Goal: Transaction & Acquisition: Subscribe to service/newsletter

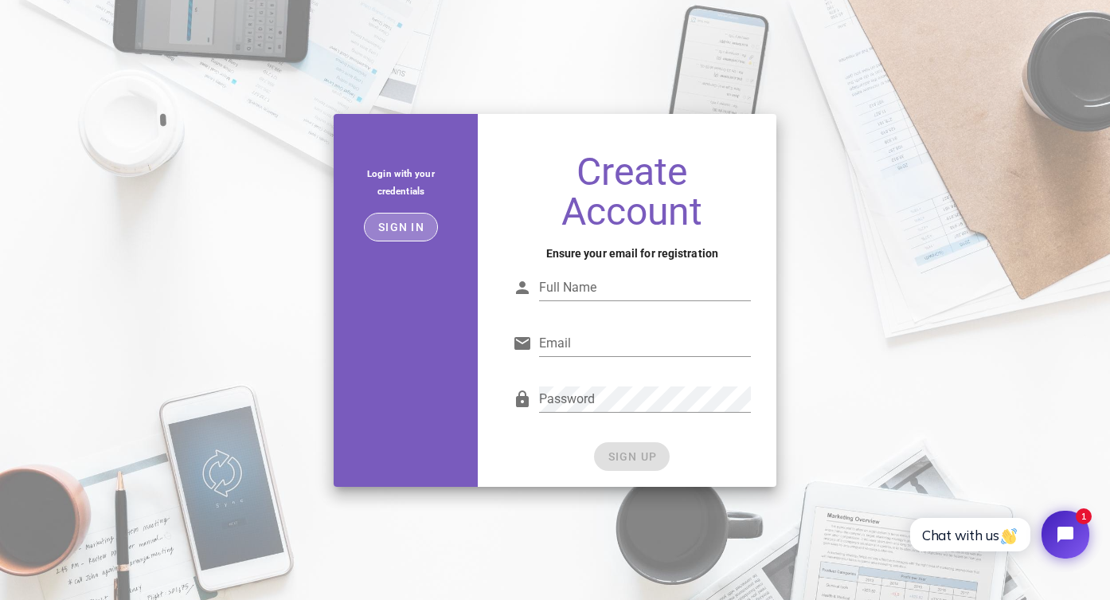
click at [394, 228] on span "Sign in" at bounding box center [400, 227] width 47 height 13
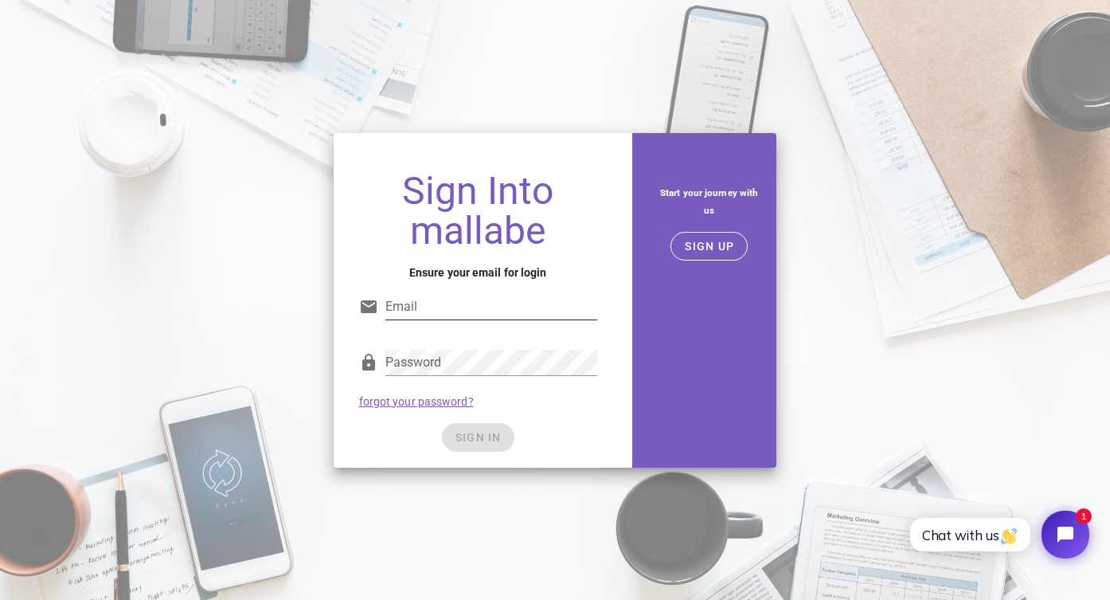
click at [446, 295] on input "Email" at bounding box center [491, 306] width 212 height 25
type input "martin.dotti@ayon.ch"
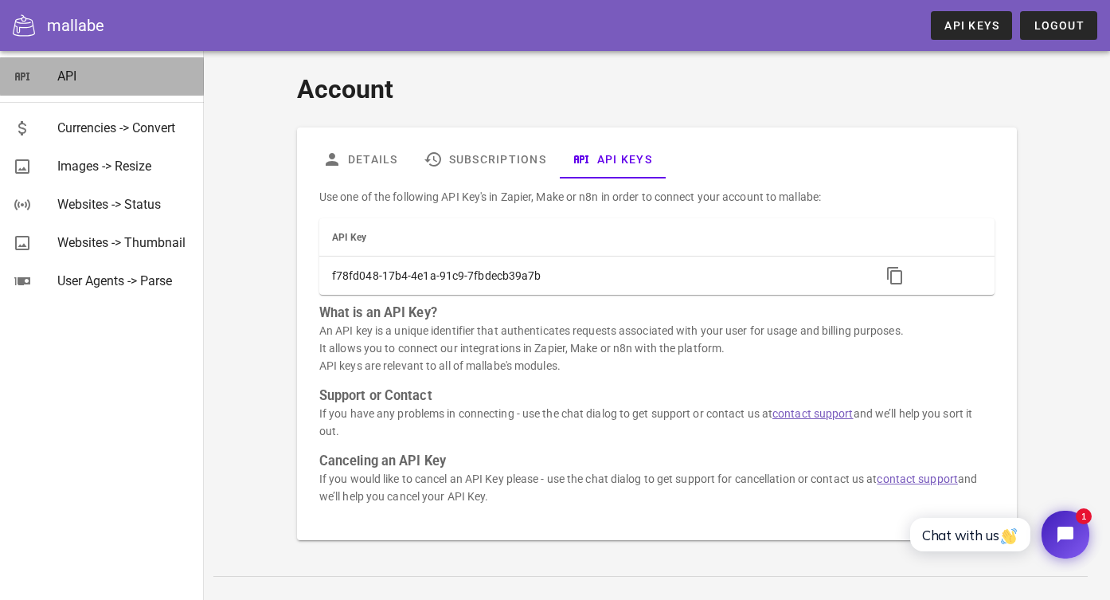
click at [64, 80] on div "API" at bounding box center [124, 75] width 134 height 15
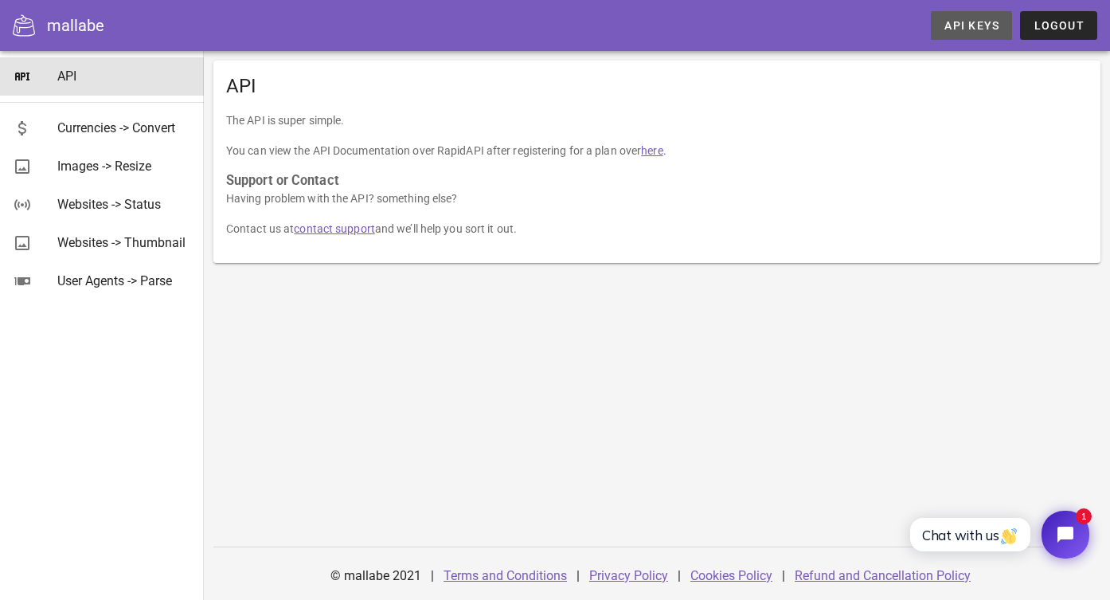
click at [957, 22] on span "API Keys" at bounding box center [972, 25] width 56 height 13
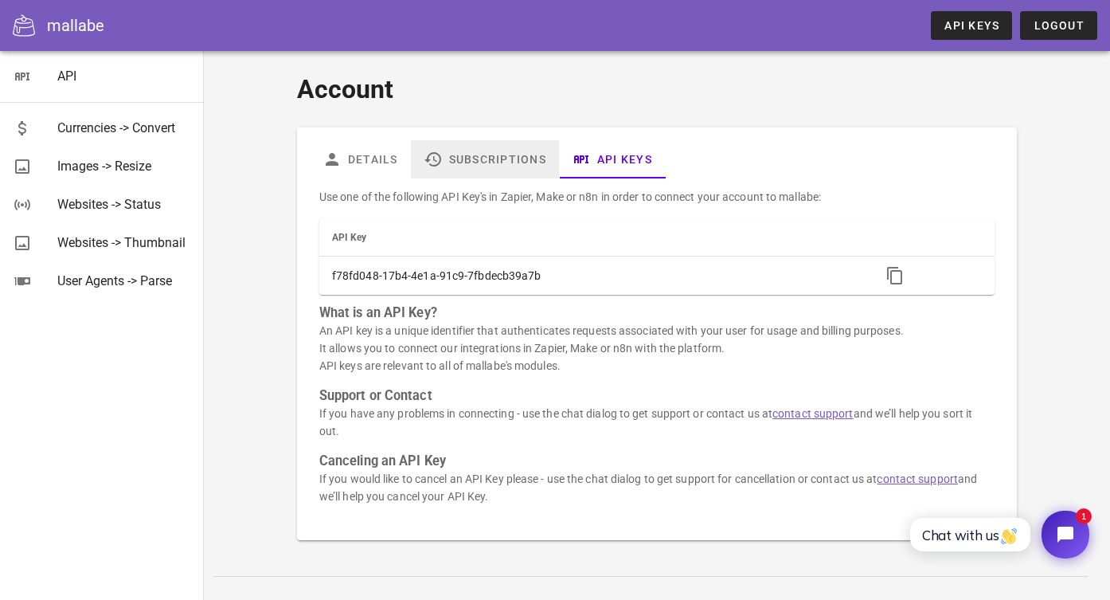
click at [490, 163] on link "Subscriptions" at bounding box center [485, 159] width 148 height 38
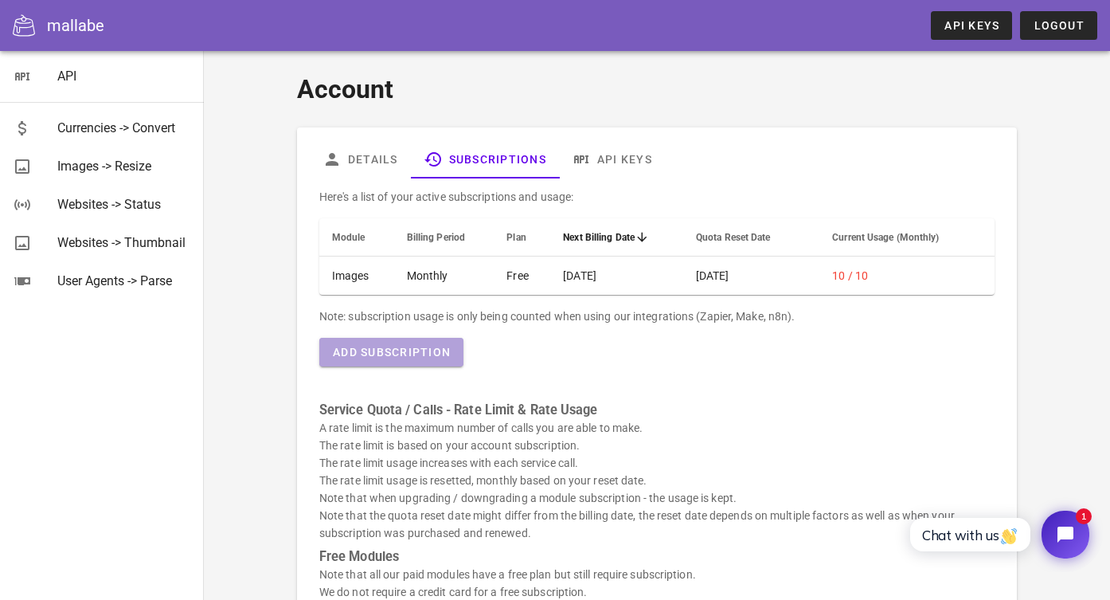
click at [426, 344] on button "Add Subscription" at bounding box center [391, 352] width 144 height 29
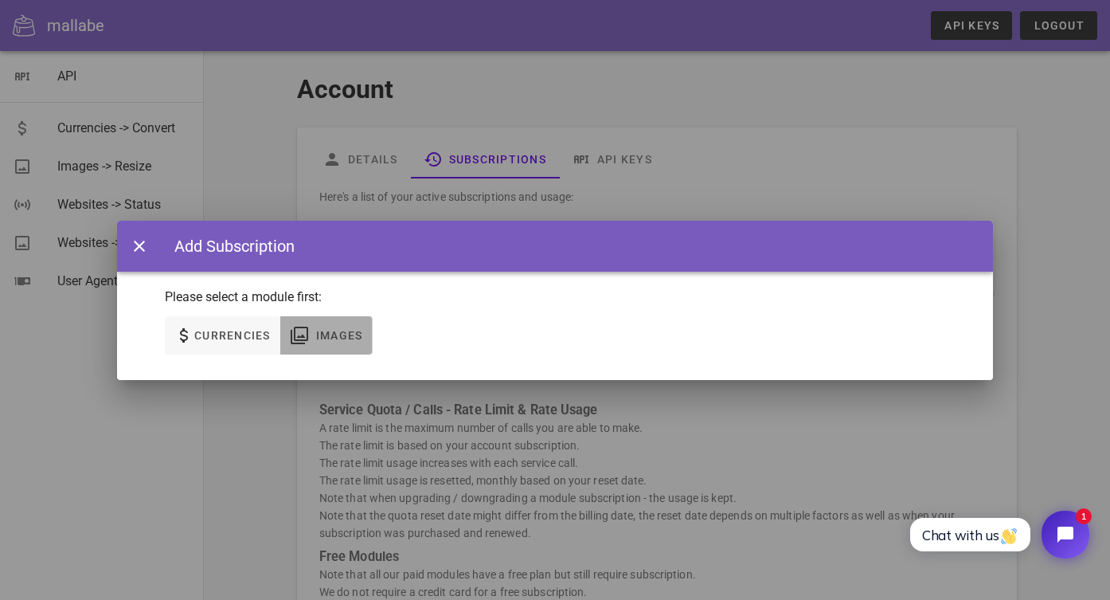
click at [331, 335] on span "Images" at bounding box center [339, 335] width 48 height 13
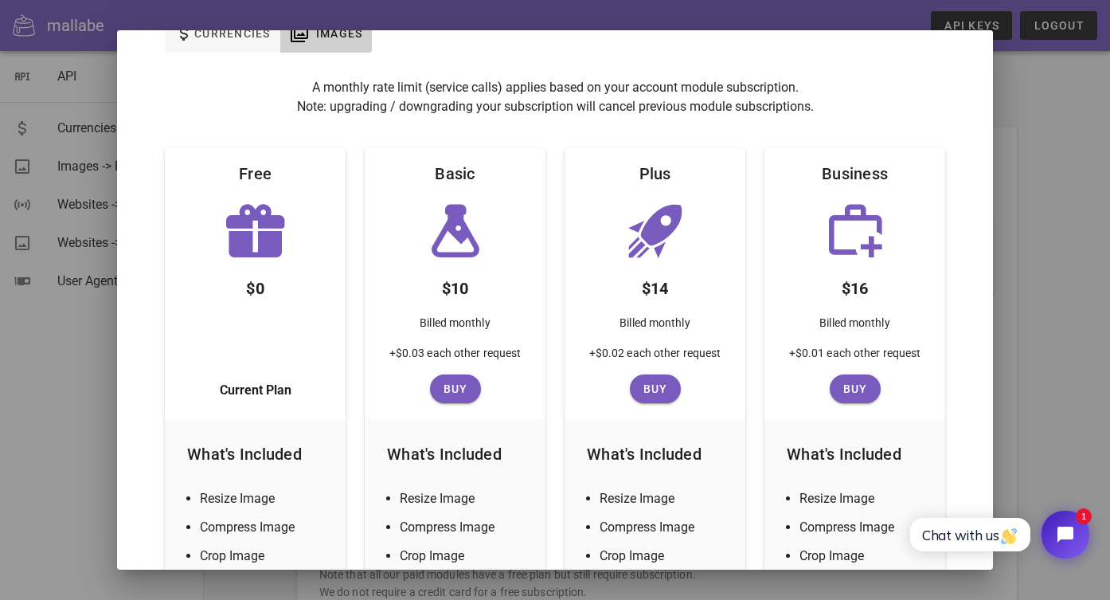
scroll to position [65, 0]
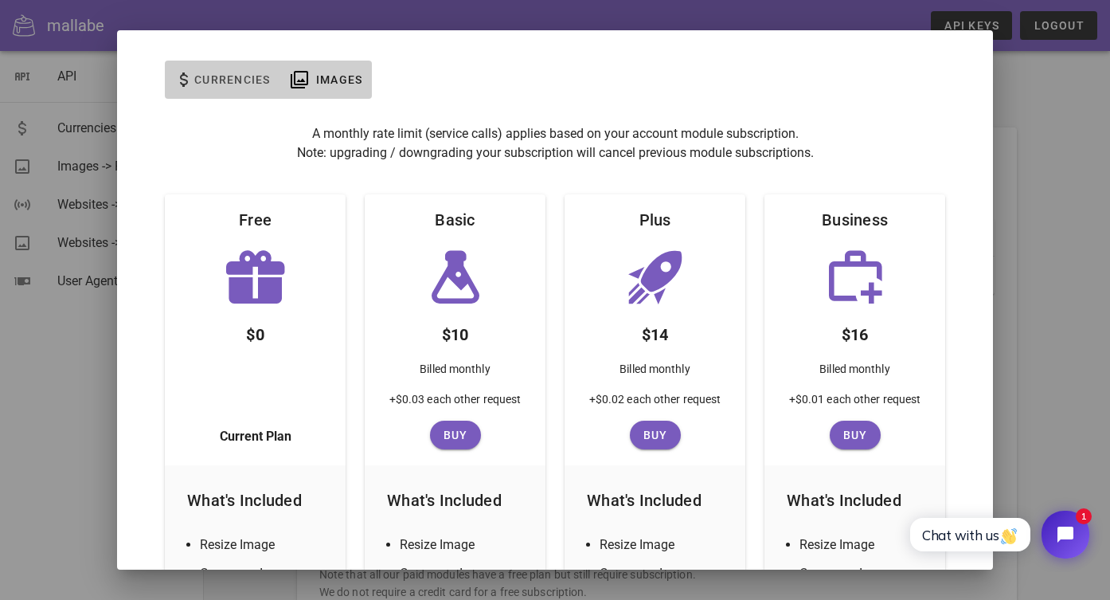
click at [212, 71] on span "Currencies" at bounding box center [222, 79] width 96 height 19
click at [313, 77] on span "Images" at bounding box center [326, 79] width 73 height 19
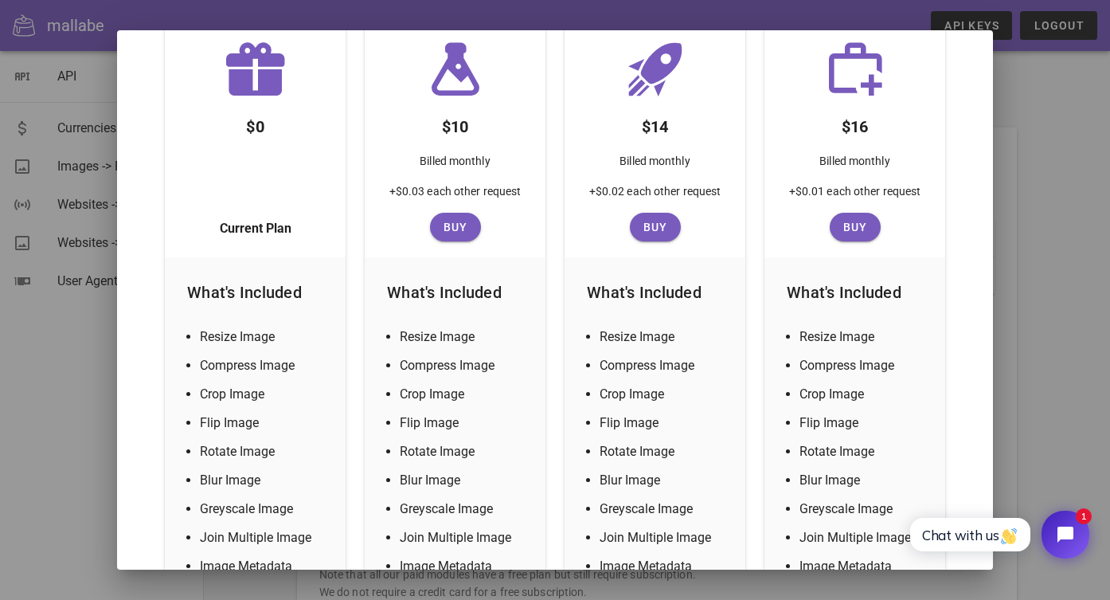
scroll to position [268, 0]
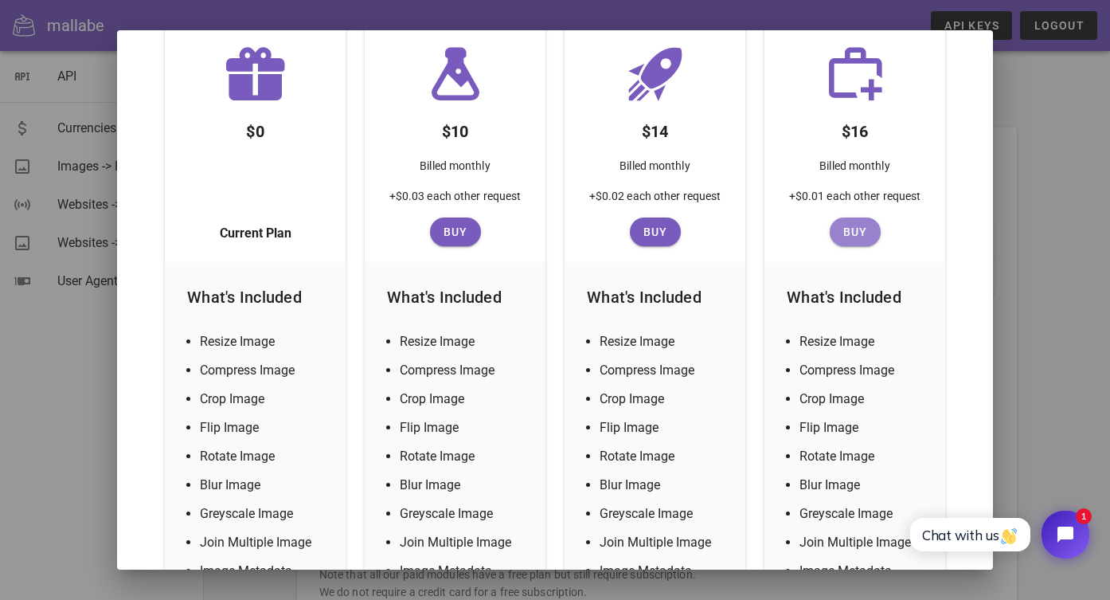
click at [851, 229] on span "Buy" at bounding box center [855, 231] width 38 height 13
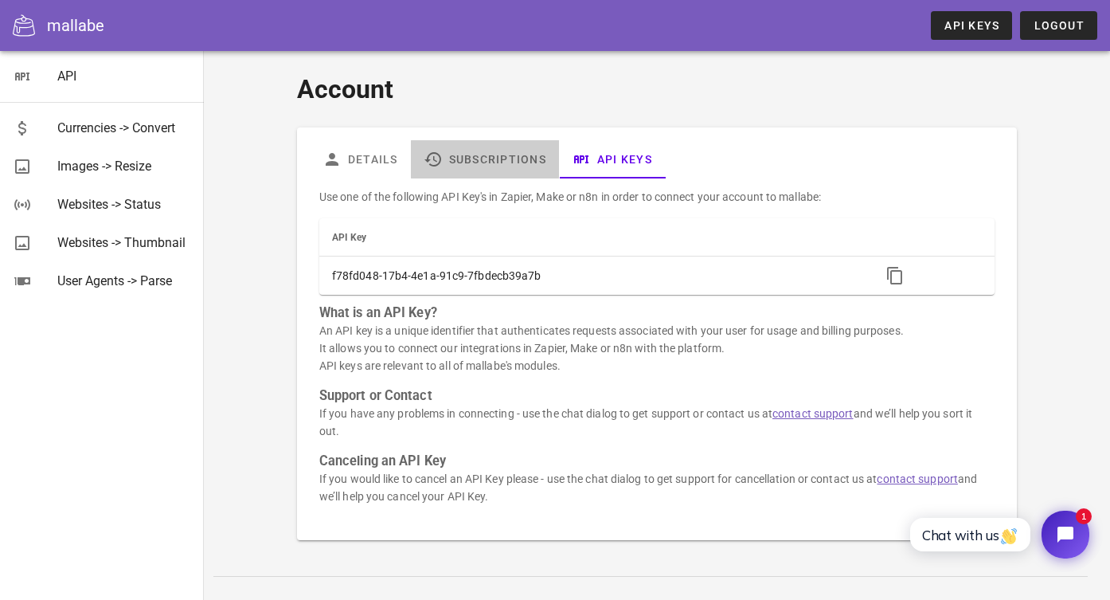
click at [451, 147] on link "Subscriptions" at bounding box center [485, 159] width 148 height 38
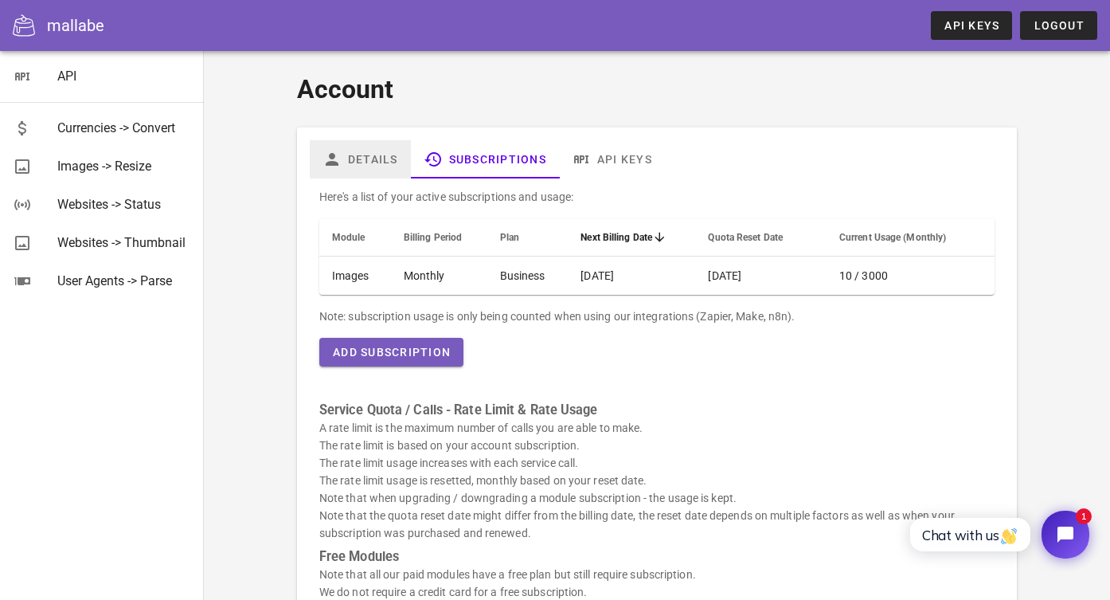
click at [363, 155] on link "Details" at bounding box center [360, 159] width 101 height 38
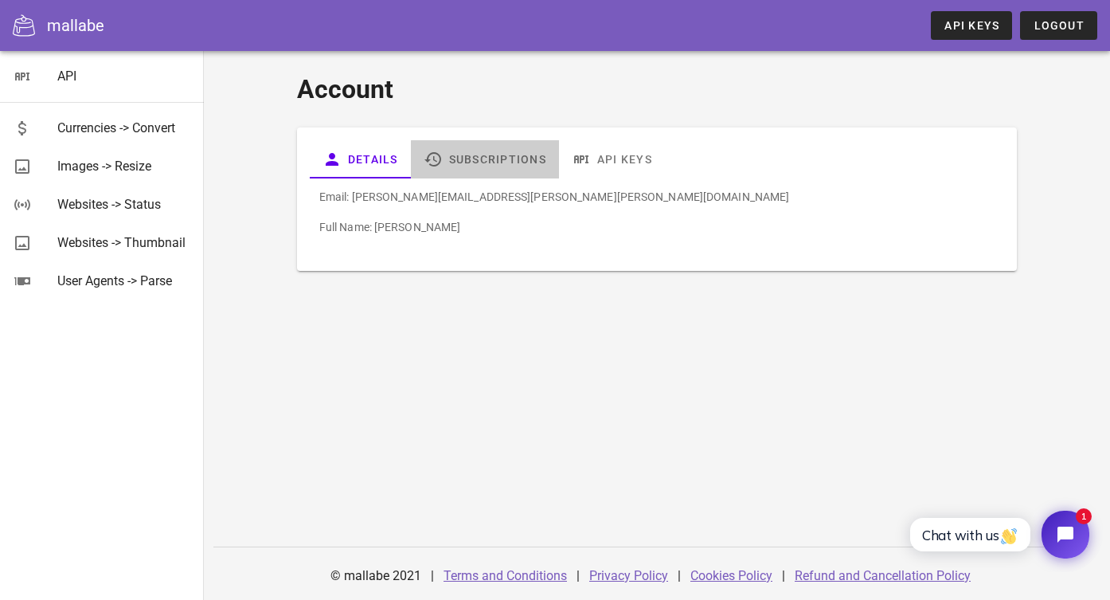
click at [466, 155] on link "Subscriptions" at bounding box center [485, 159] width 148 height 38
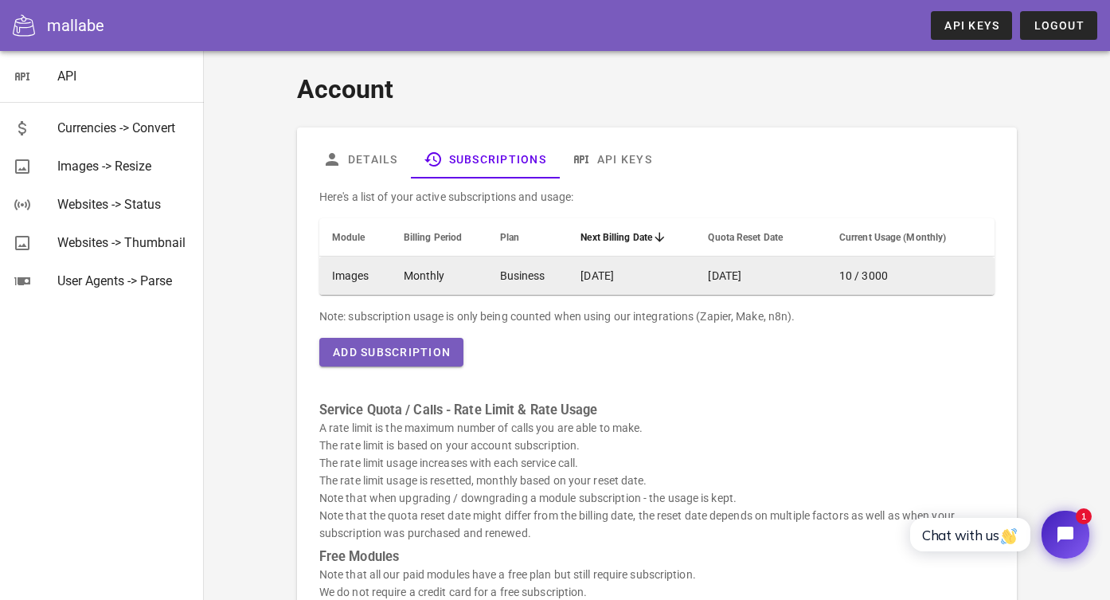
click at [493, 264] on td "Business" at bounding box center [527, 275] width 81 height 38
click at [509, 272] on td "Business" at bounding box center [527, 275] width 81 height 38
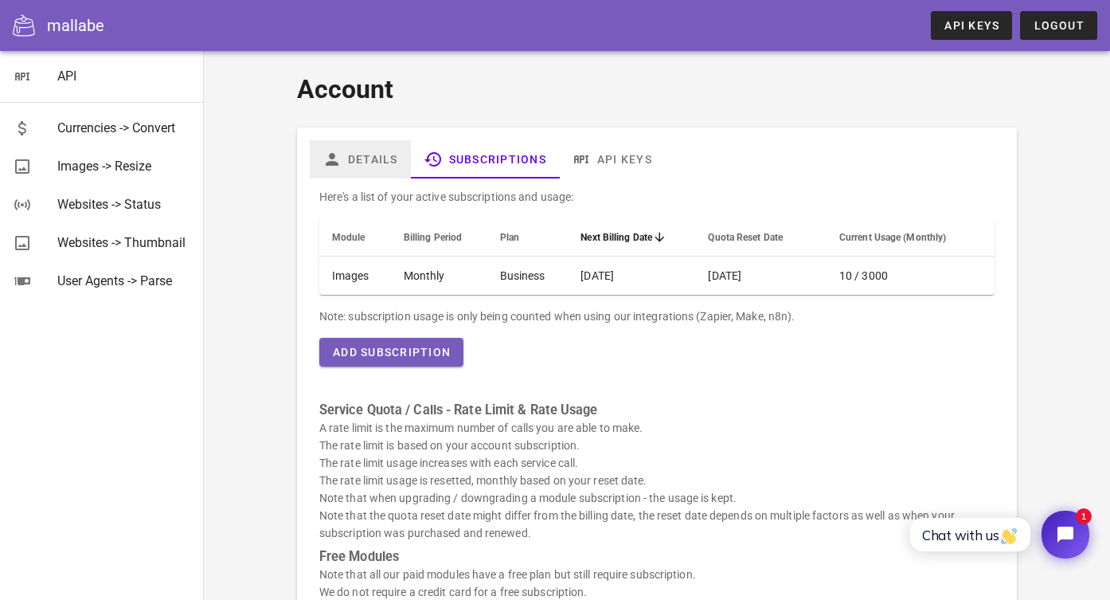
click at [382, 155] on link "Details" at bounding box center [360, 159] width 101 height 38
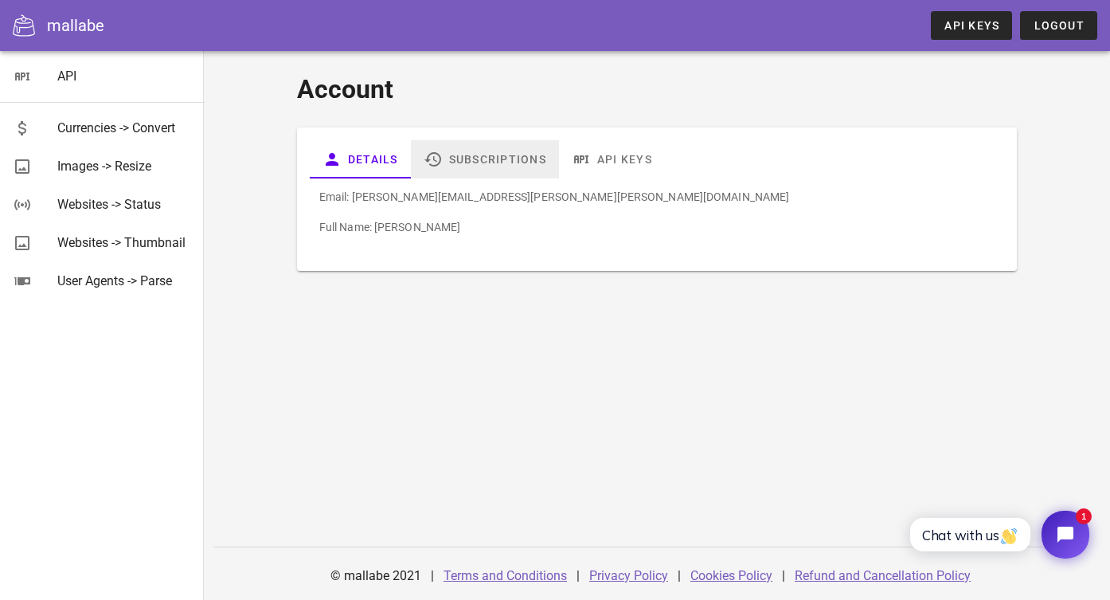
click at [460, 158] on link "Subscriptions" at bounding box center [485, 159] width 148 height 38
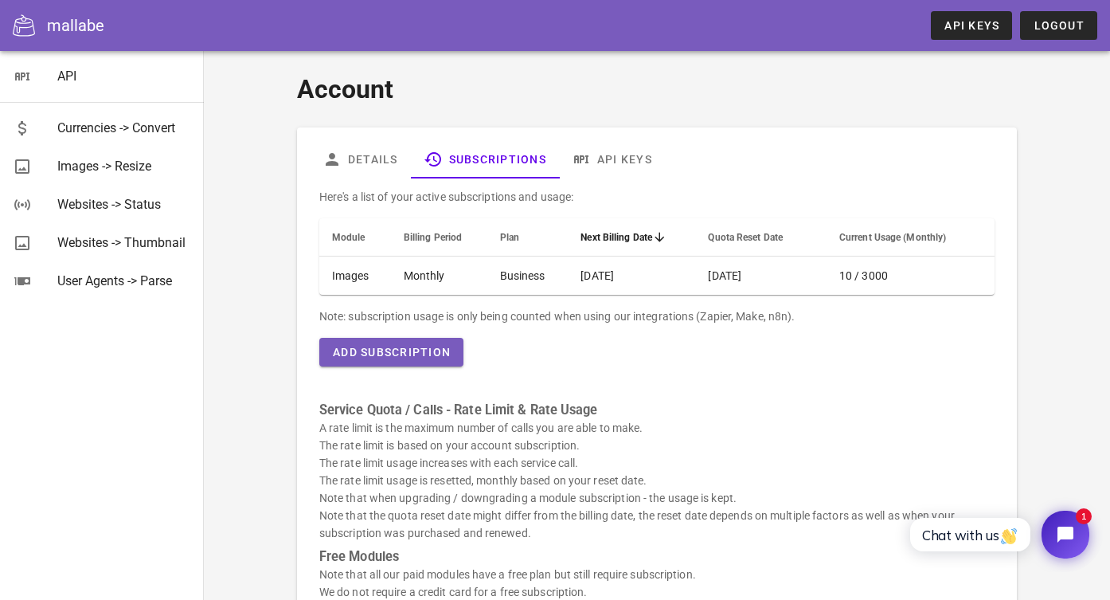
click at [57, 19] on div "mallabe" at bounding box center [75, 26] width 57 height 24
click at [26, 25] on icon at bounding box center [24, 25] width 22 height 22
